Goal: Navigation & Orientation: Find specific page/section

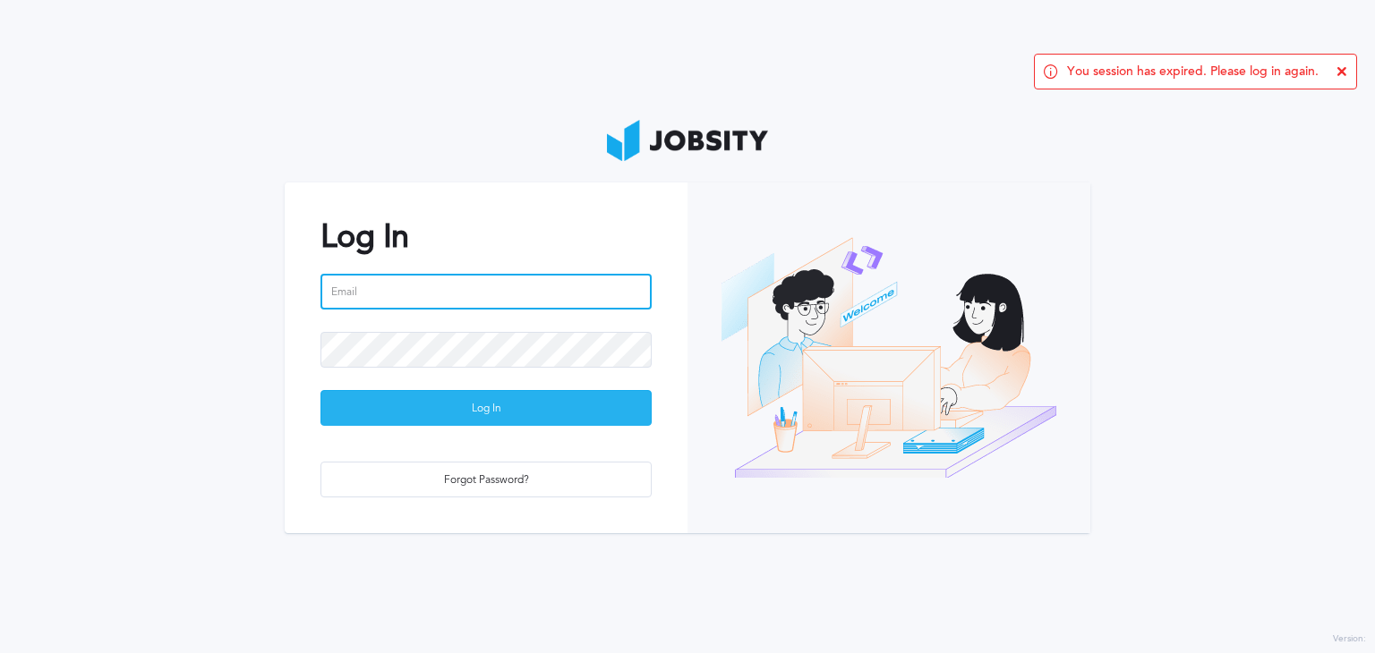
type input "[PERSON_NAME][EMAIL_ADDRESS][PERSON_NAME][DOMAIN_NAME]"
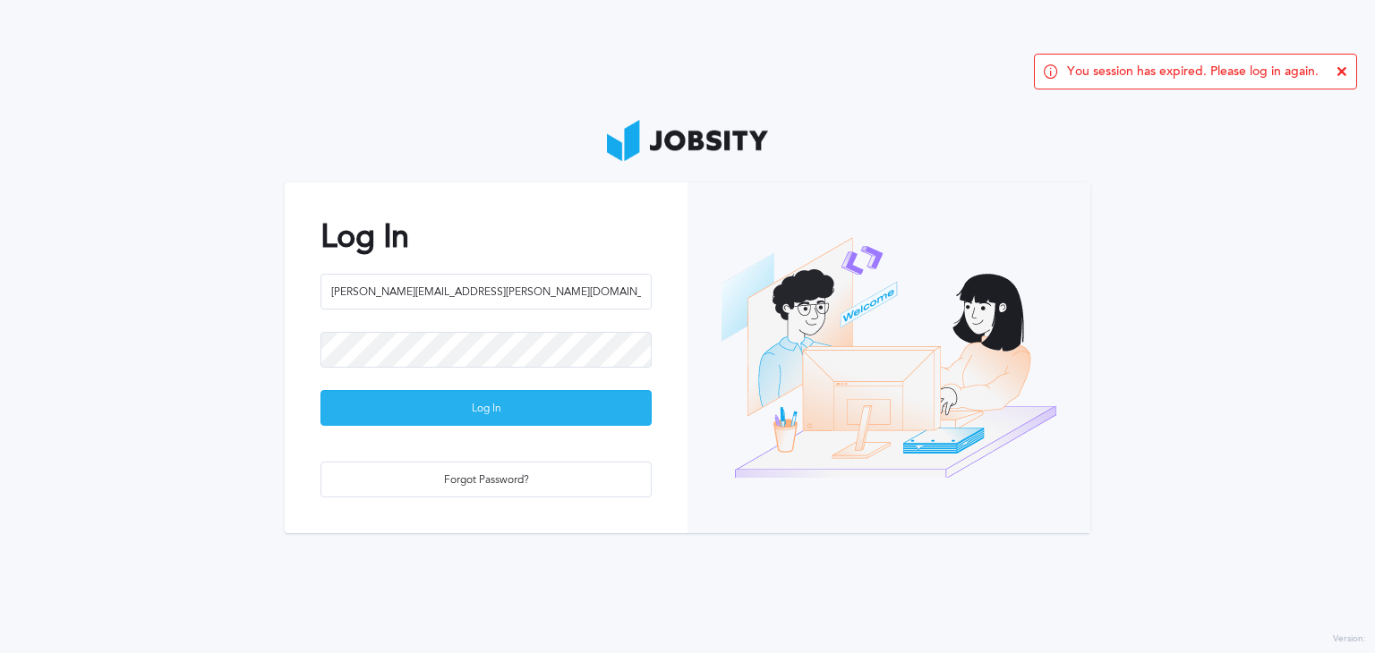
click at [475, 410] on div "Log In" at bounding box center [485, 409] width 329 height 36
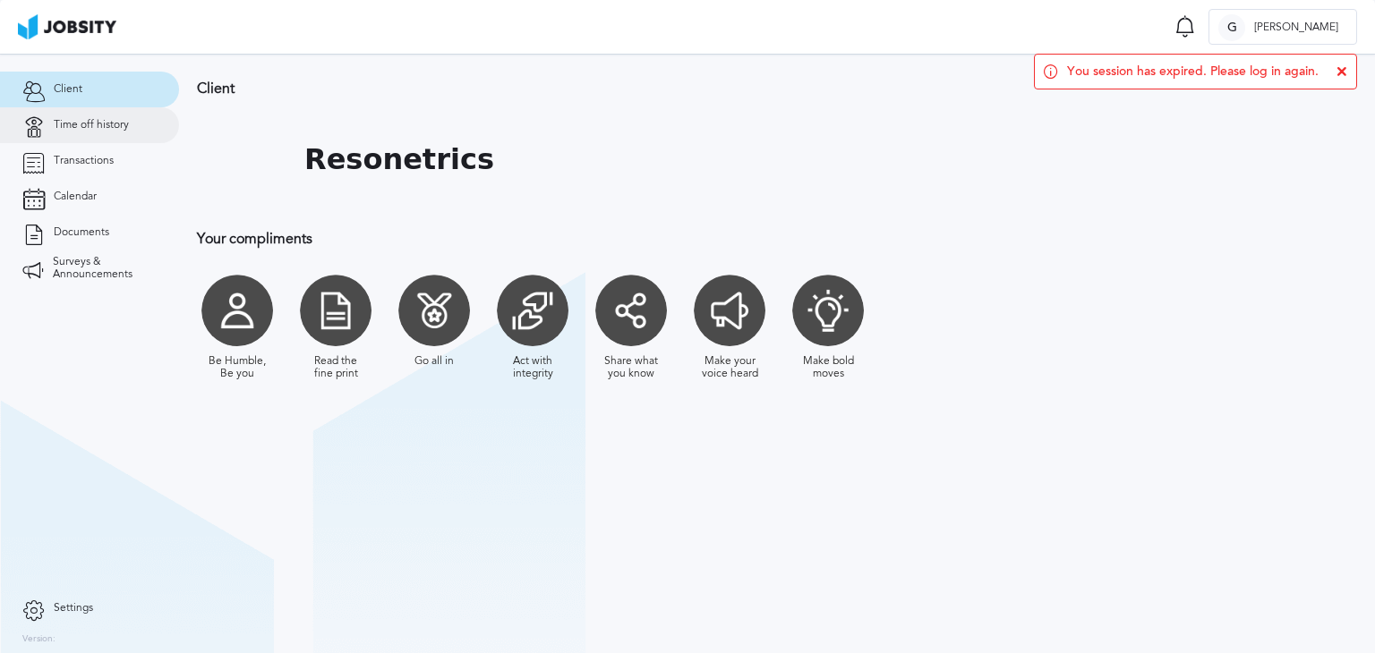
click at [90, 122] on span "Time off history" at bounding box center [91, 125] width 75 height 13
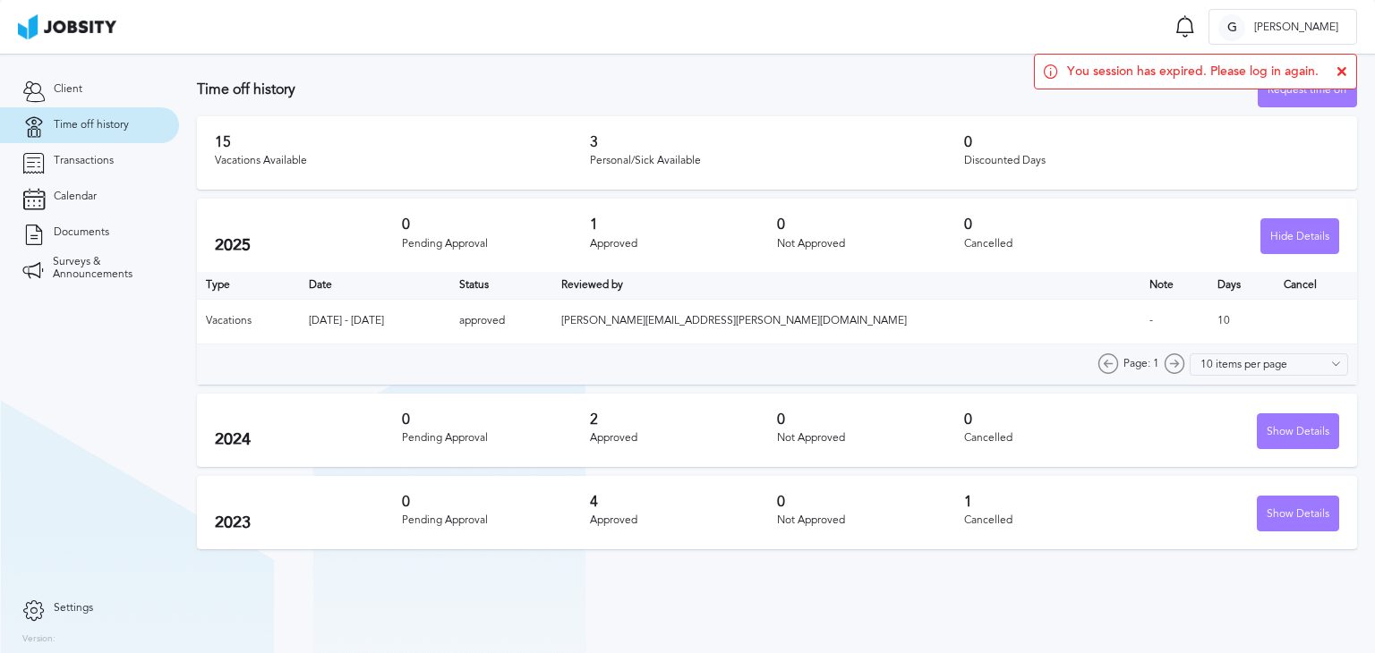
click at [1342, 72] on icon at bounding box center [1342, 71] width 11 height 11
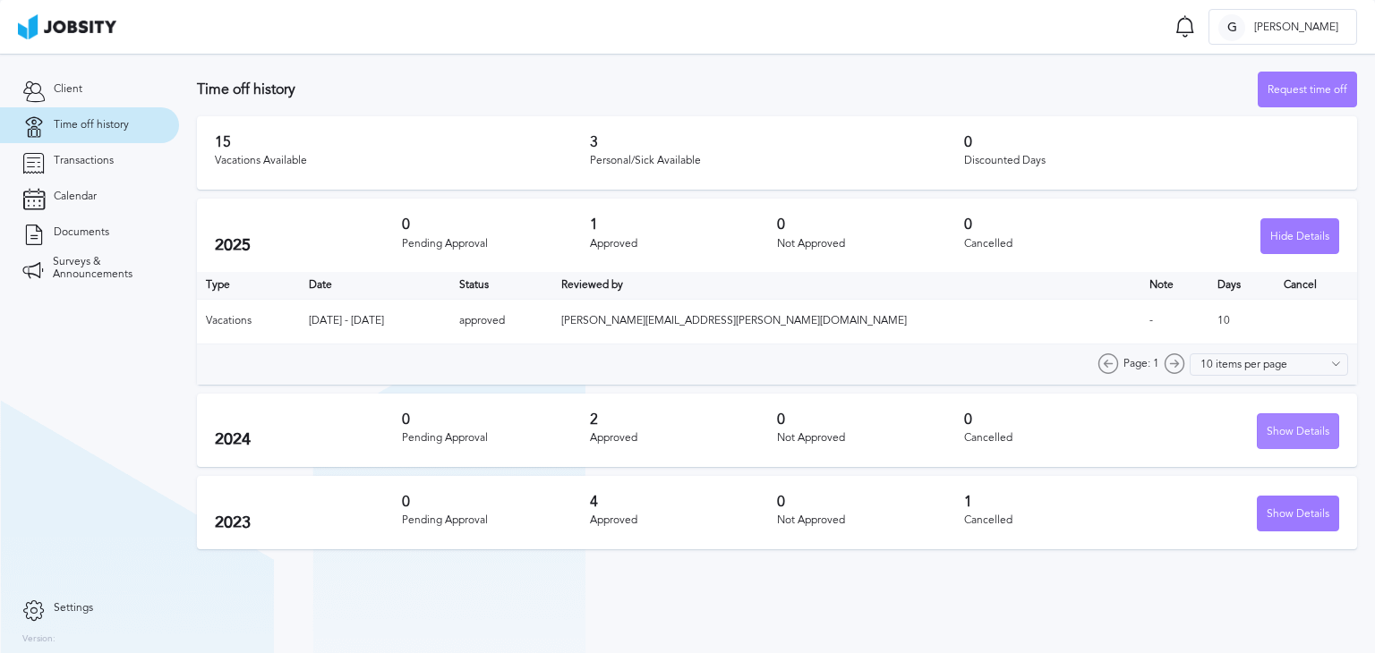
click at [1305, 437] on div "Show Details" at bounding box center [1298, 432] width 81 height 36
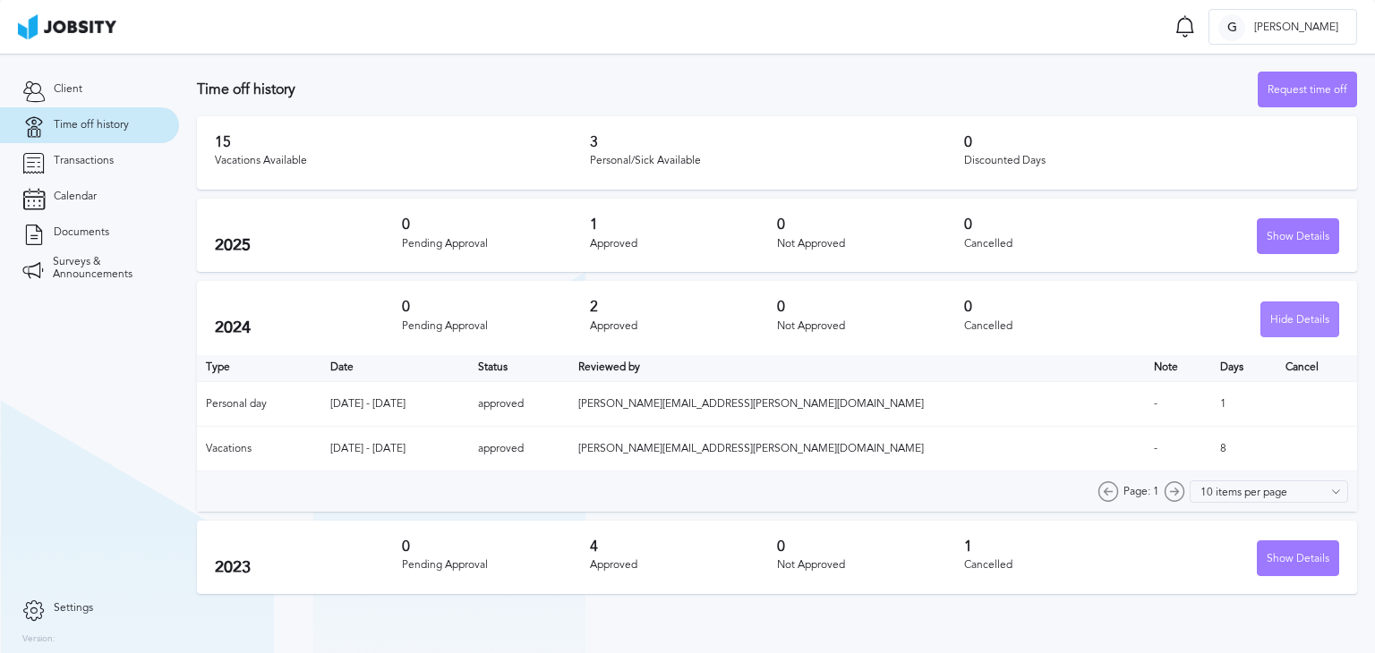
click at [1311, 303] on div "Hide Details" at bounding box center [1299, 321] width 77 height 36
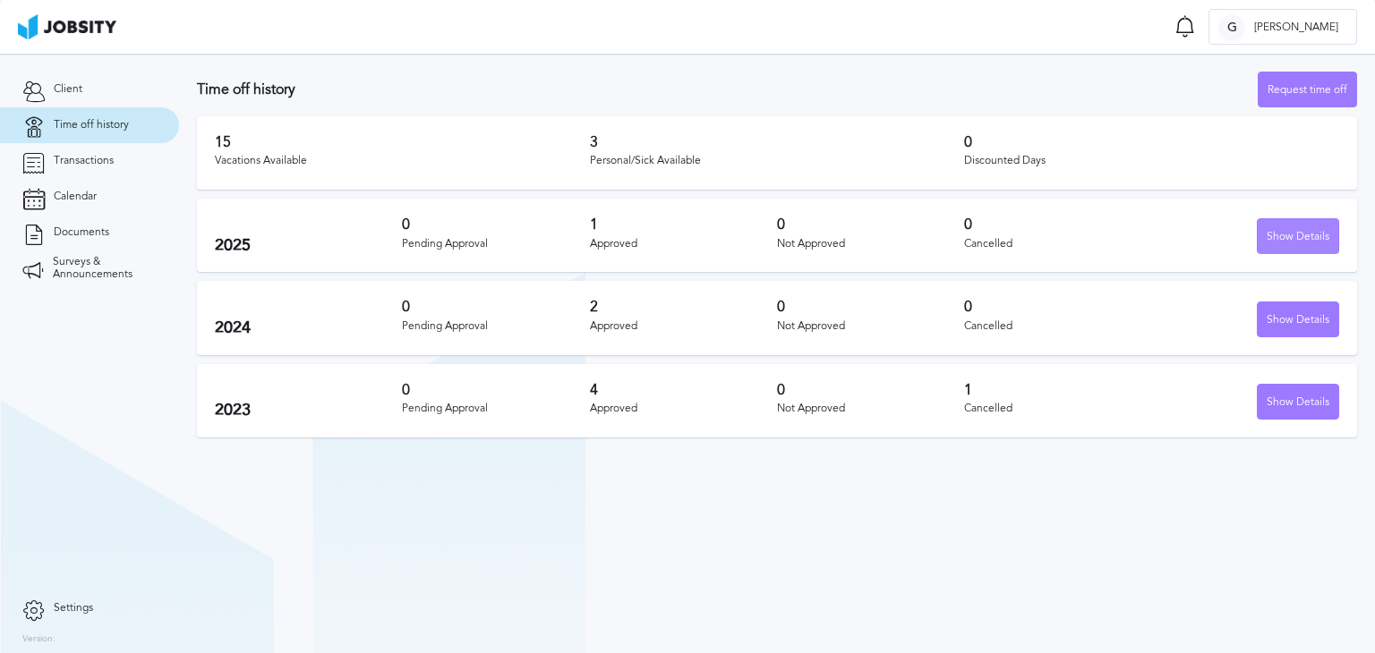
click at [1276, 232] on div "Show Details" at bounding box center [1298, 237] width 81 height 36
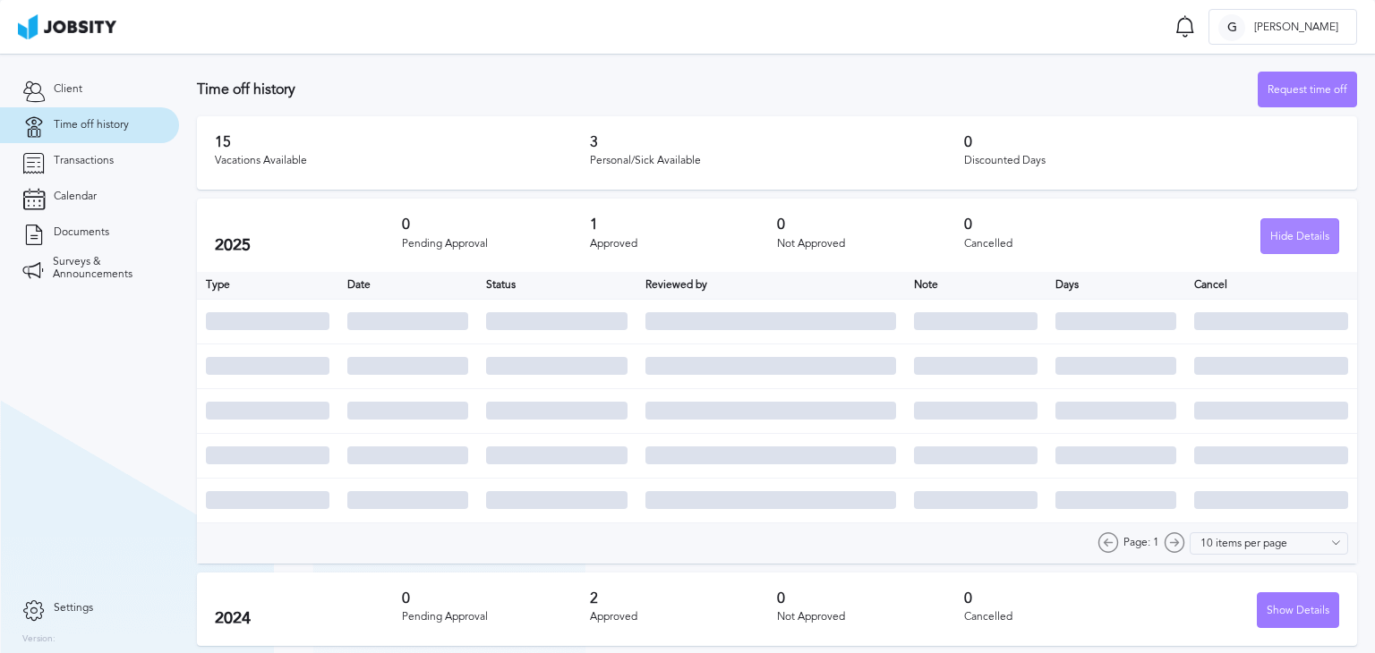
click at [1276, 232] on div "Hide Details" at bounding box center [1299, 237] width 77 height 36
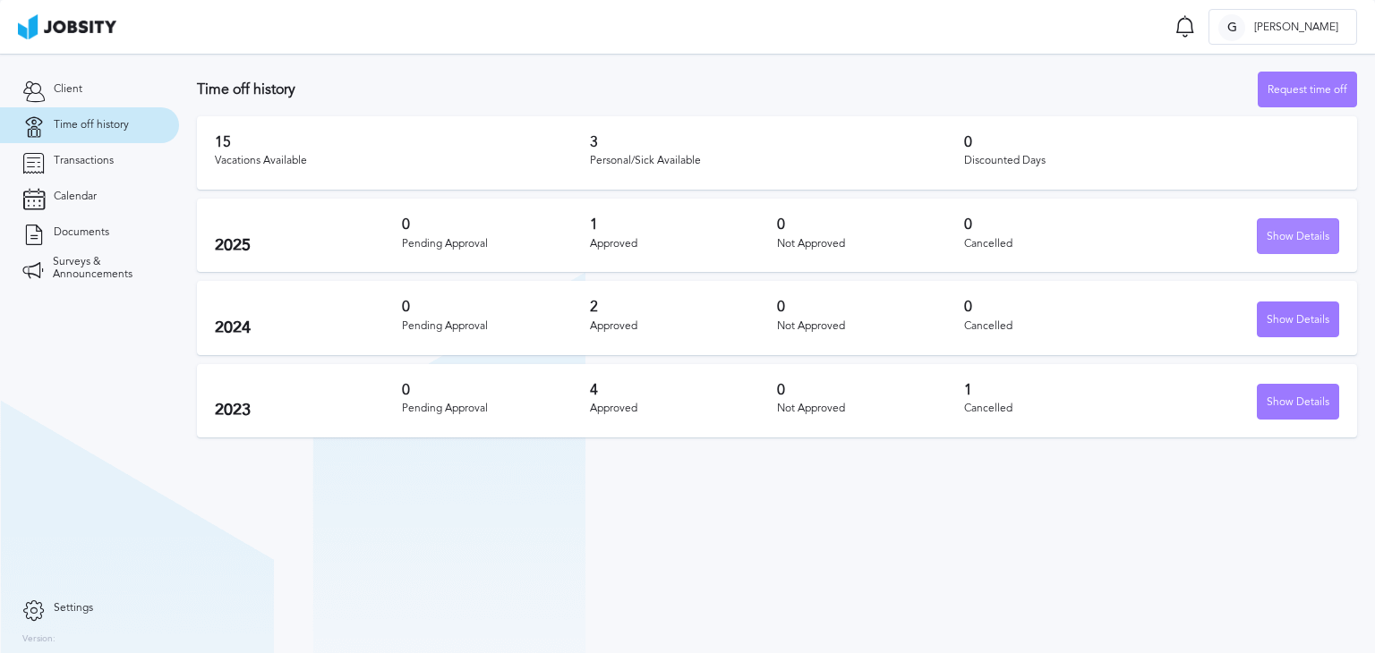
click at [1292, 239] on div "Show Details" at bounding box center [1298, 237] width 81 height 36
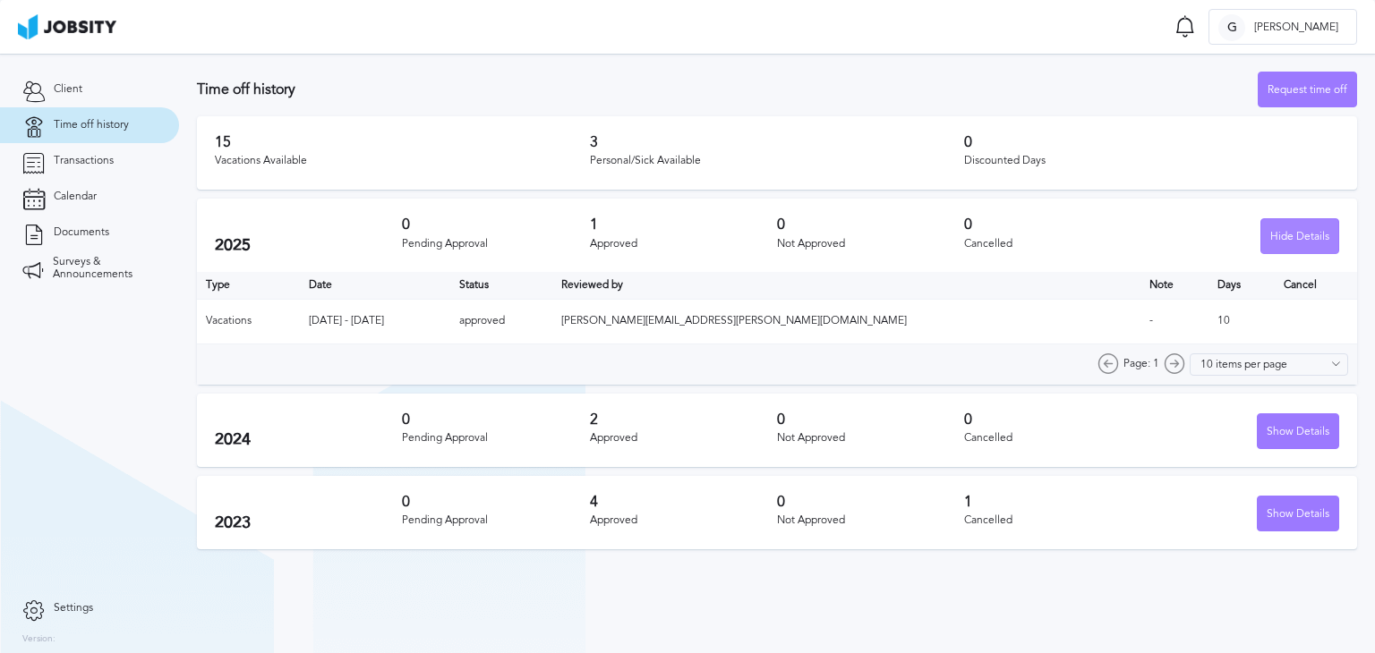
click at [1292, 239] on div "Hide Details" at bounding box center [1299, 237] width 77 height 36
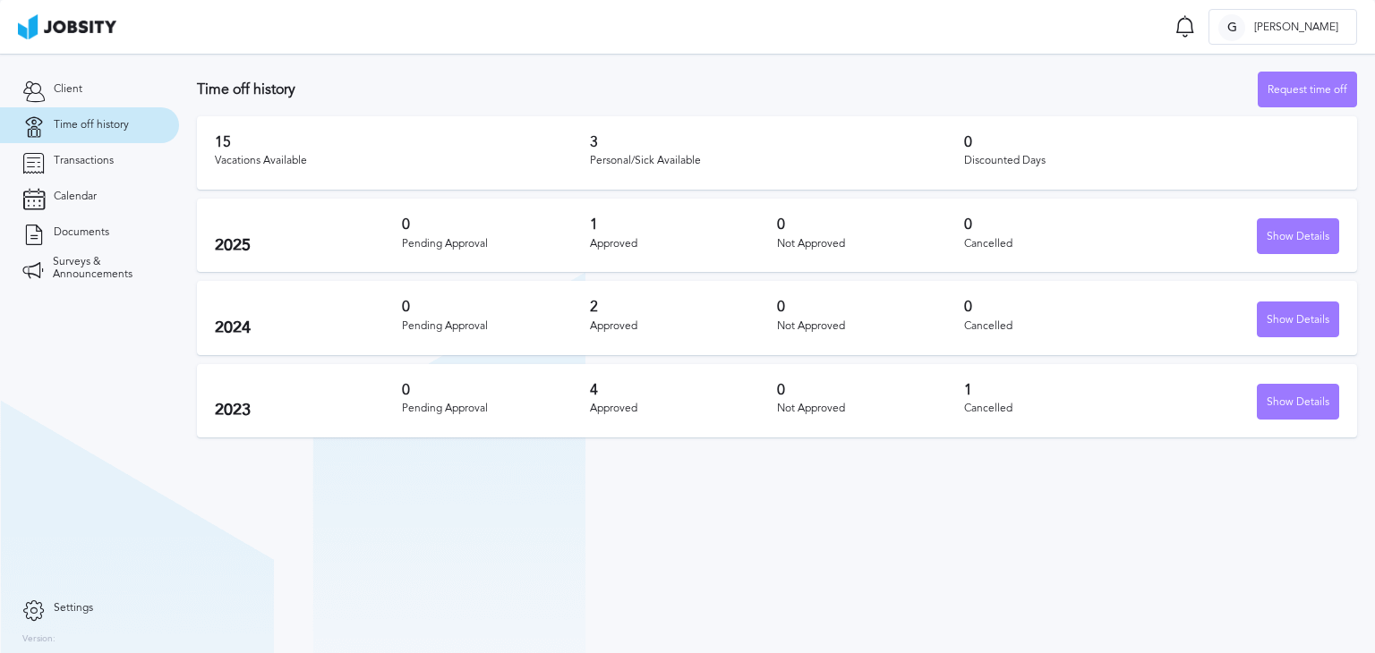
click at [1117, 161] on div "Discounted Days" at bounding box center [1151, 161] width 375 height 13
click at [311, 154] on div "15 Vacations Available" at bounding box center [402, 153] width 375 height 38
click at [111, 225] on link "Documents" at bounding box center [89, 233] width 179 height 36
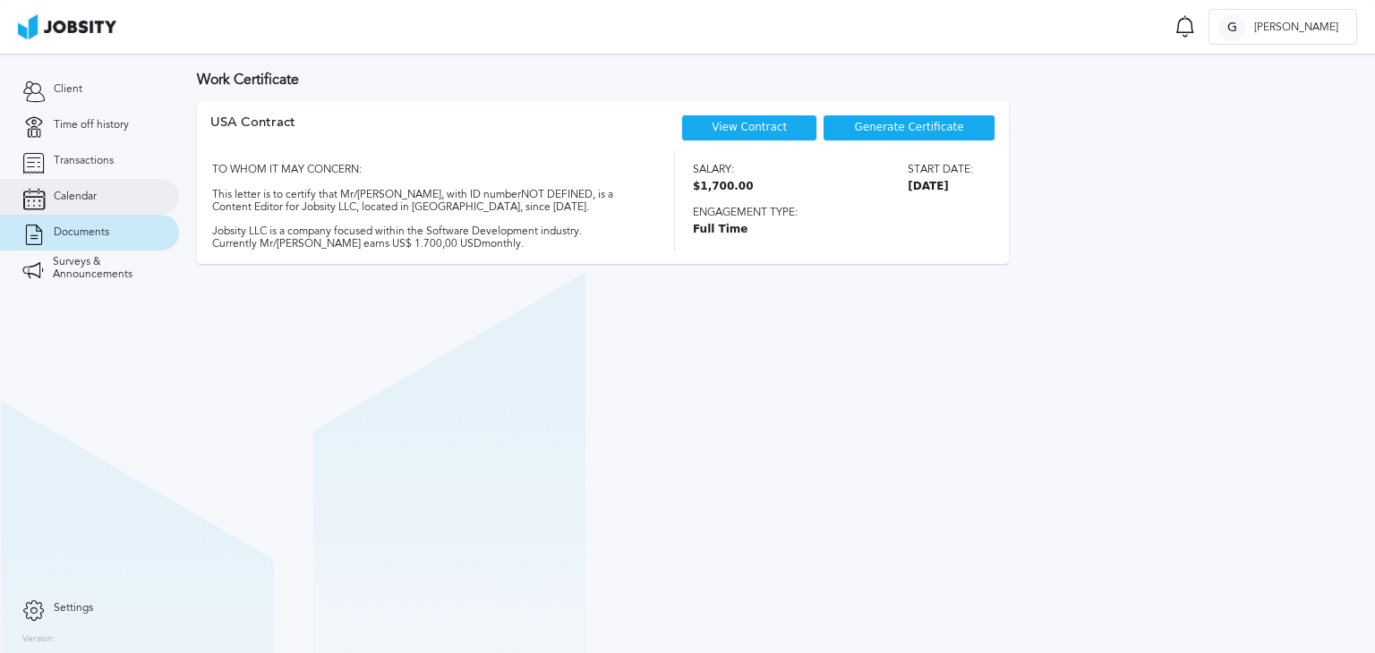
click at [125, 194] on link "Calendar" at bounding box center [89, 197] width 179 height 36
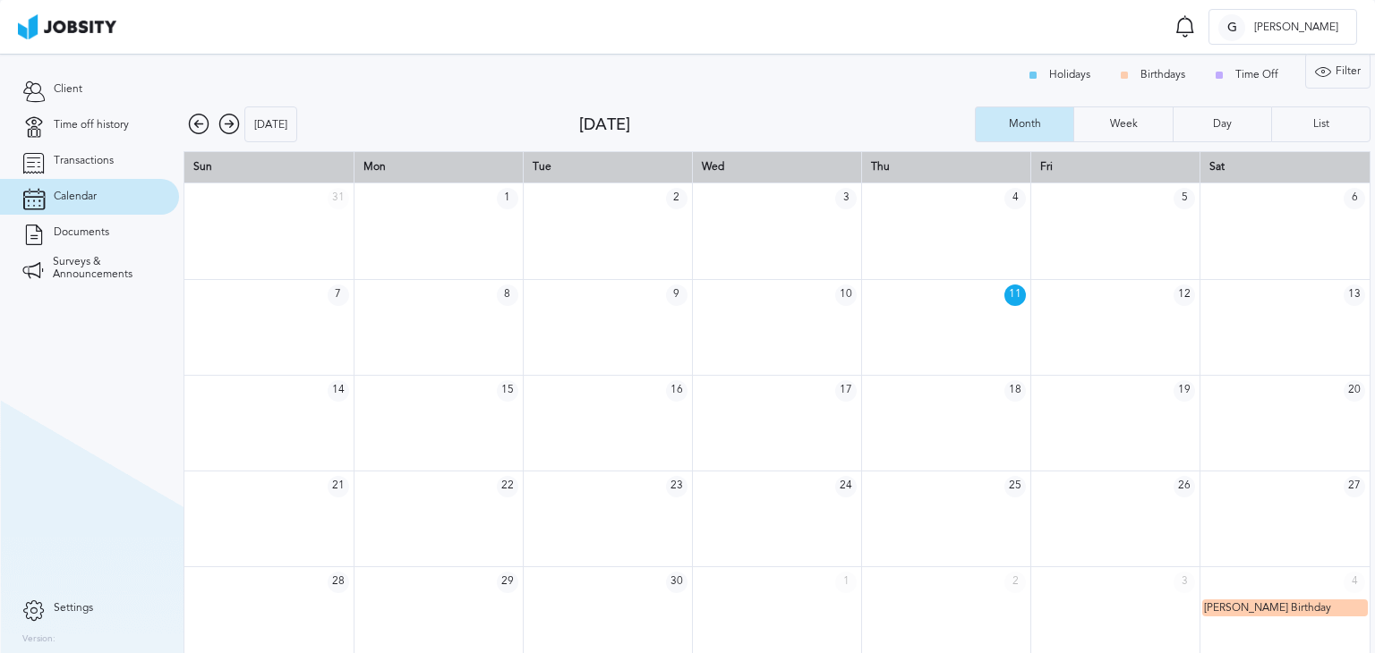
scroll to position [23, 0]
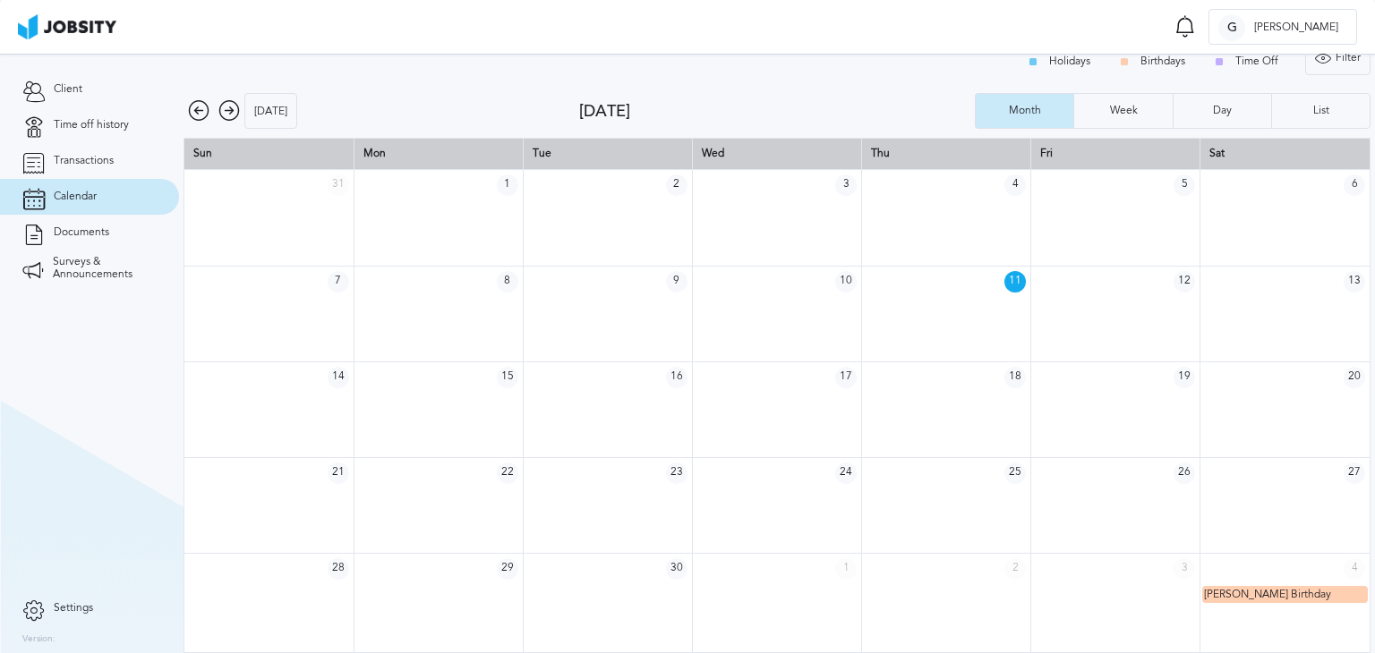
click at [226, 107] on icon at bounding box center [228, 110] width 21 height 21
click at [231, 115] on icon at bounding box center [228, 110] width 21 height 21
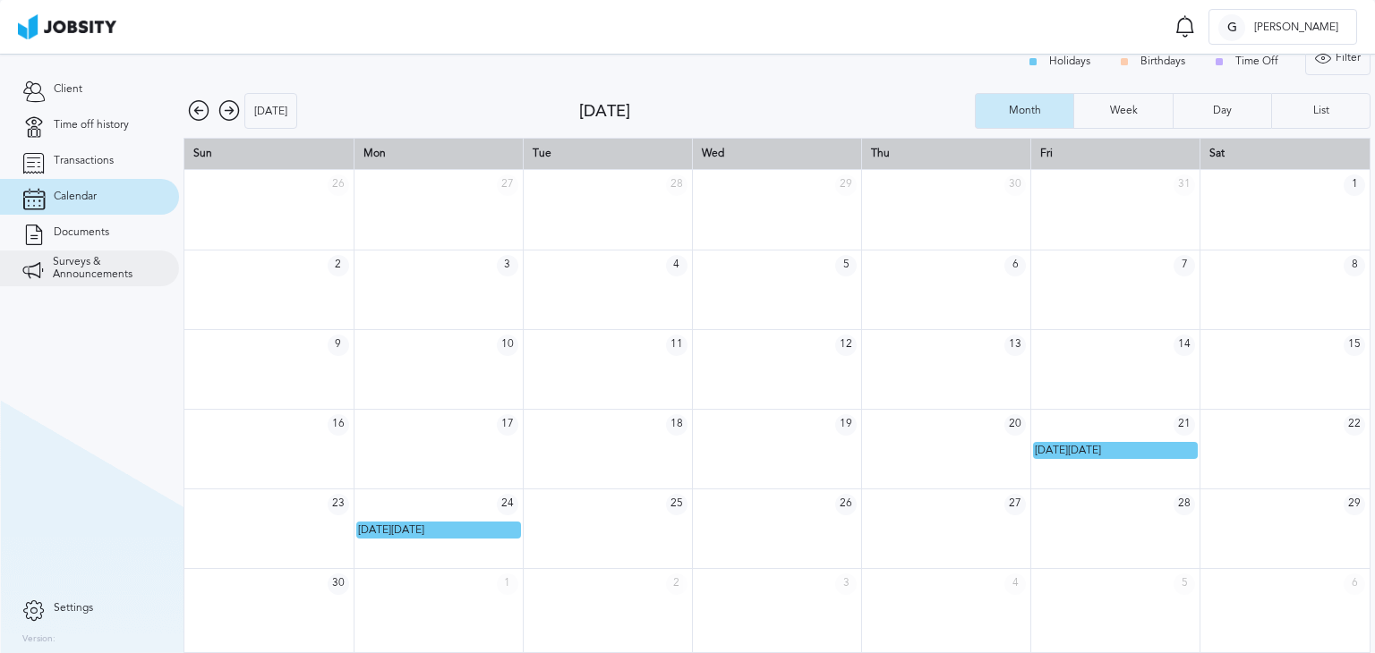
click at [91, 261] on span "Surveys & Announcements" at bounding box center [105, 268] width 104 height 25
